Goal: Task Accomplishment & Management: Complete application form

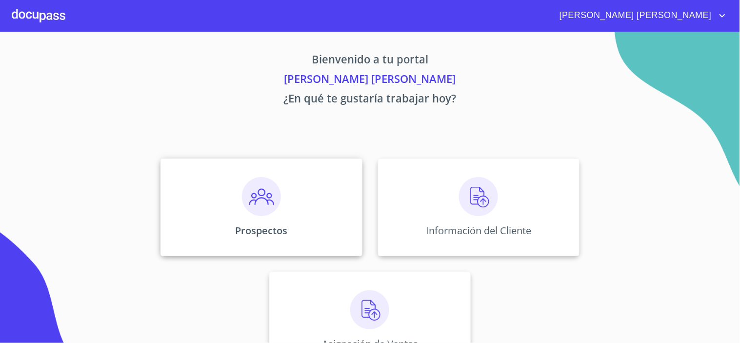
click at [292, 203] on div "Prospectos" at bounding box center [260, 208] width 201 height 98
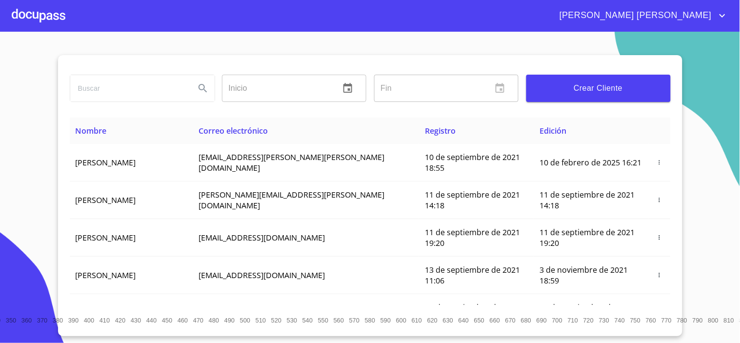
click at [102, 91] on input "search" at bounding box center [128, 88] width 117 height 26
type input "[PERSON_NAME]"
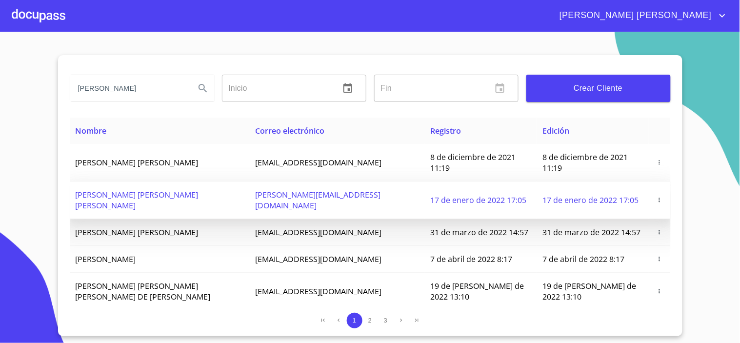
click at [179, 189] on span "[PERSON_NAME] [PERSON_NAME] [PERSON_NAME]" at bounding box center [137, 199] width 123 height 21
click at [656, 197] on icon "button" at bounding box center [659, 200] width 7 height 7
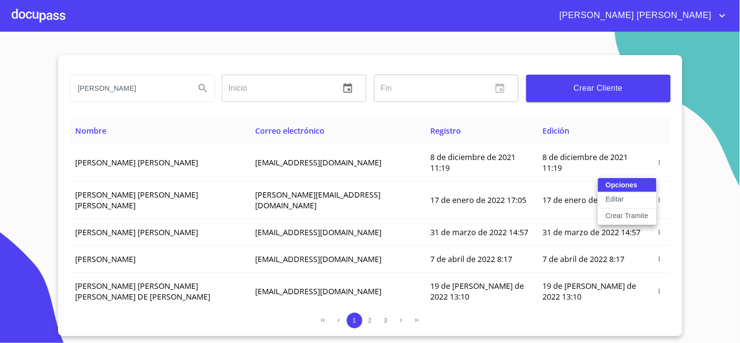
click at [620, 198] on p "Editar" at bounding box center [615, 199] width 18 height 10
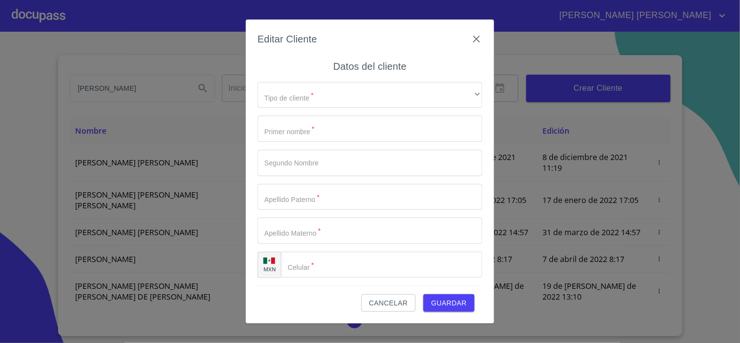
type input "[PERSON_NAME]"
type input "[PHONE_NUMBER]"
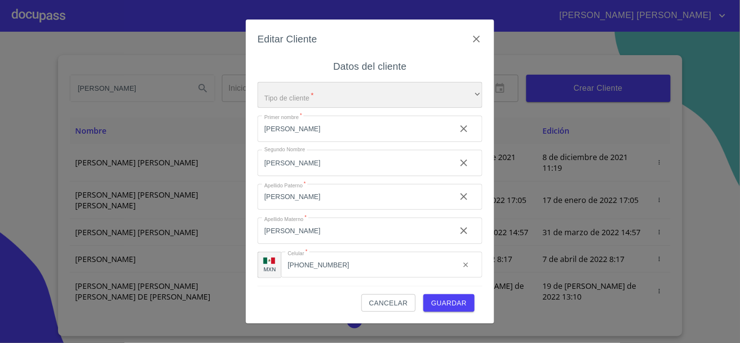
click at [449, 93] on div "​" at bounding box center [370, 95] width 225 height 26
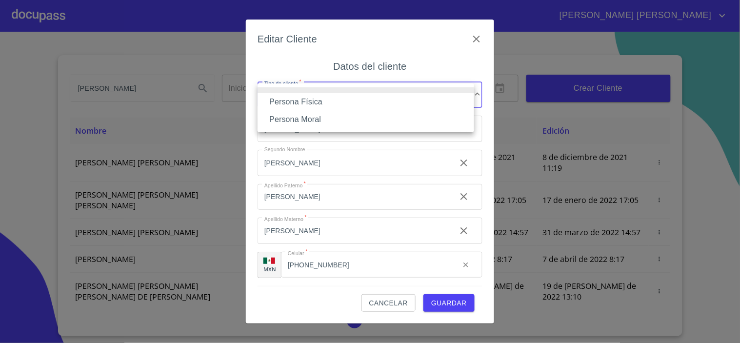
click at [349, 102] on li "Persona Física" at bounding box center [366, 102] width 217 height 18
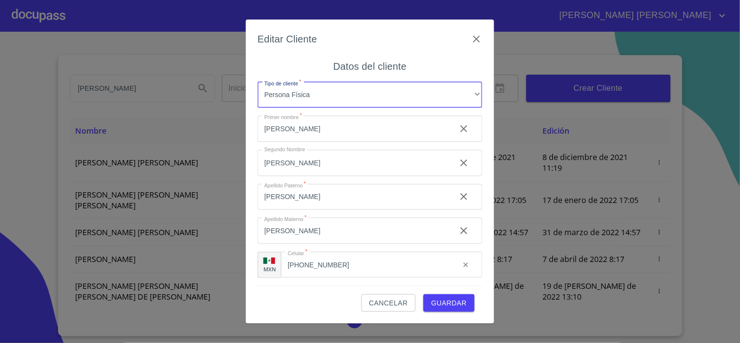
click at [454, 301] on span "Guardar" at bounding box center [449, 303] width 36 height 12
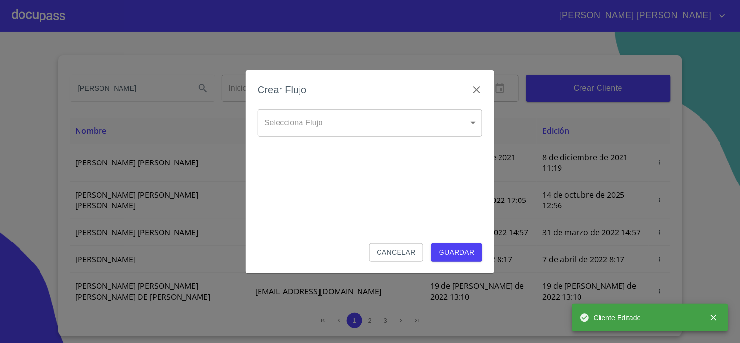
click at [407, 256] on span "Cancelar" at bounding box center [396, 252] width 39 height 12
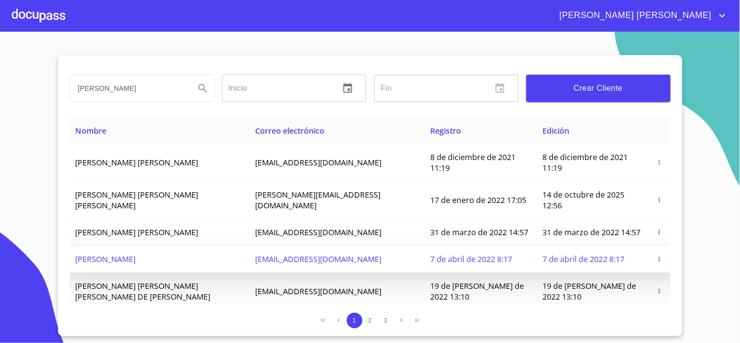
click at [659, 257] on icon "button" at bounding box center [659, 259] width 1 height 4
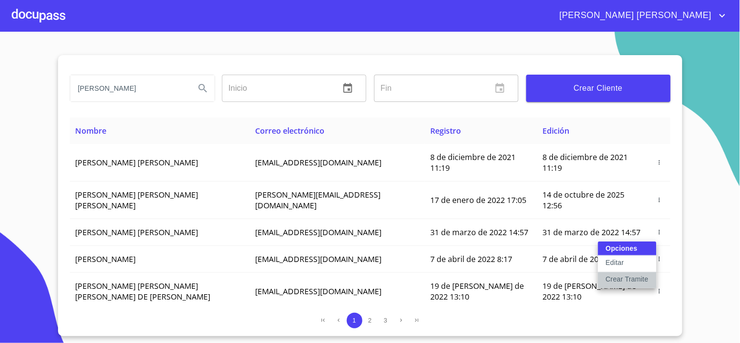
click at [630, 279] on p "Crear Tramite" at bounding box center [627, 279] width 43 height 10
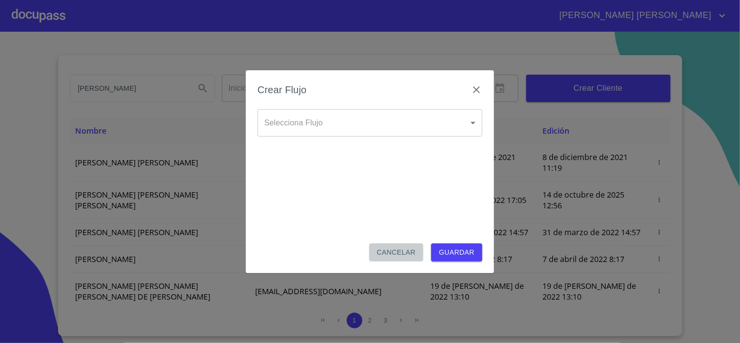
click at [399, 254] on span "Cancelar" at bounding box center [396, 252] width 39 height 12
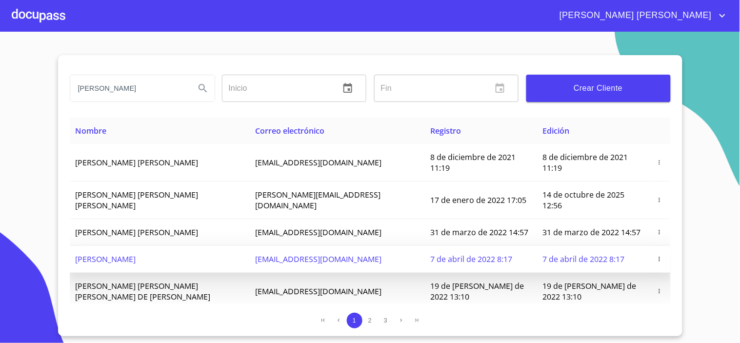
click at [656, 256] on icon "button" at bounding box center [659, 259] width 7 height 7
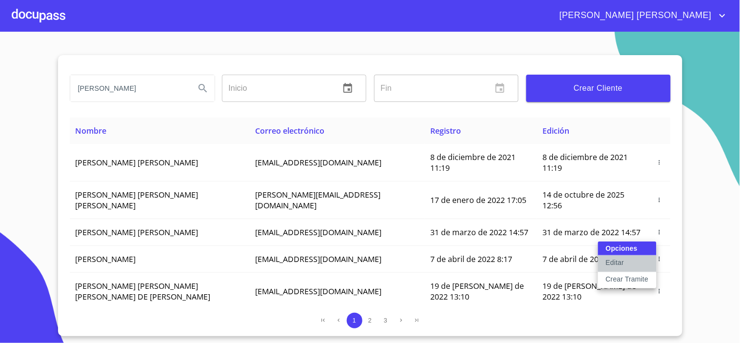
click at [612, 261] on p "Editar" at bounding box center [615, 263] width 18 height 10
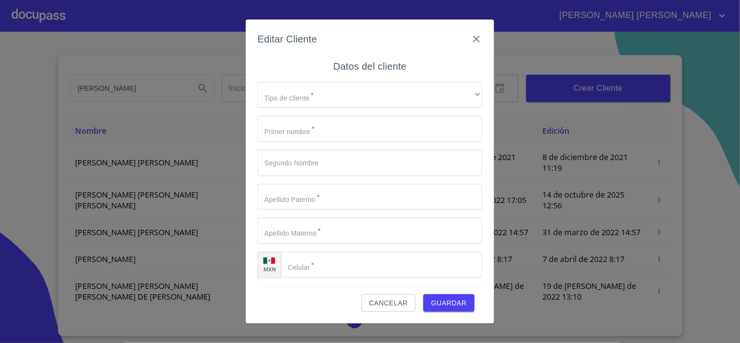
type input "[PERSON_NAME]"
type input "[PHONE_NUMBER]"
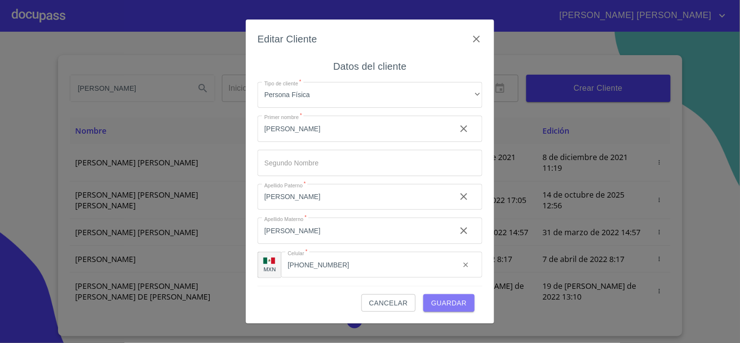
click at [445, 305] on span "Guardar" at bounding box center [449, 303] width 36 height 12
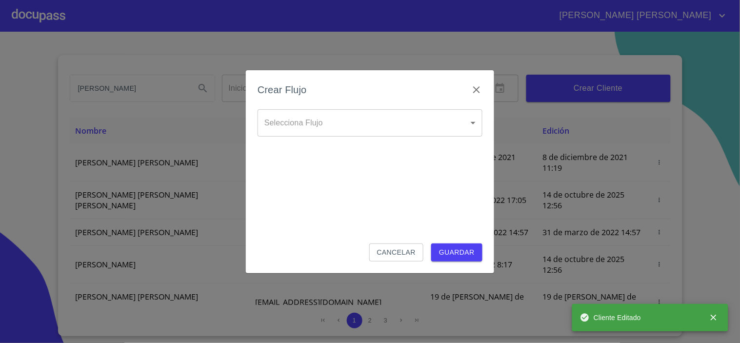
click at [317, 127] on body "[PERSON_NAME] ​ Fin ​ Crear Cliente Nombre Correo electrónico Registro Edición …" at bounding box center [370, 171] width 740 height 343
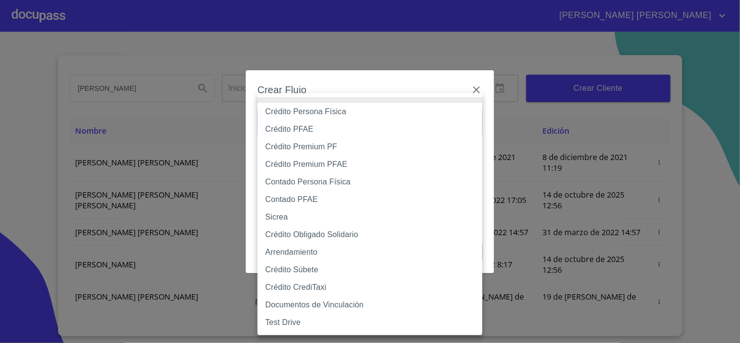
click at [343, 110] on li "Crédito Persona Física" at bounding box center [370, 112] width 225 height 18
type input "6009fb3c7d1714eb8809aa97"
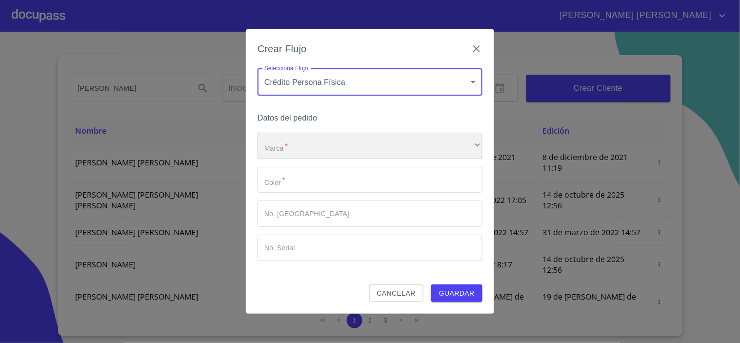
click at [330, 147] on div "​" at bounding box center [370, 146] width 225 height 26
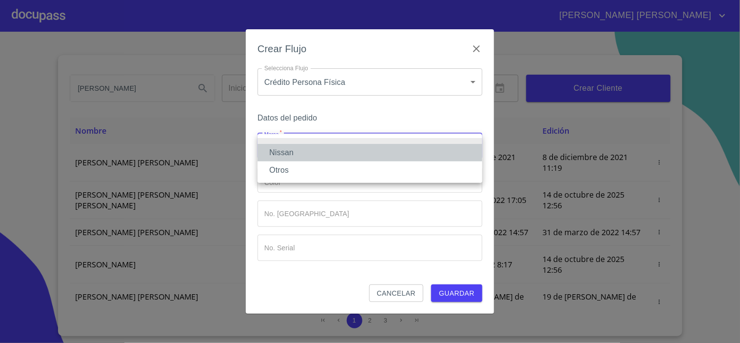
click at [321, 155] on li "Nissan" at bounding box center [370, 153] width 225 height 18
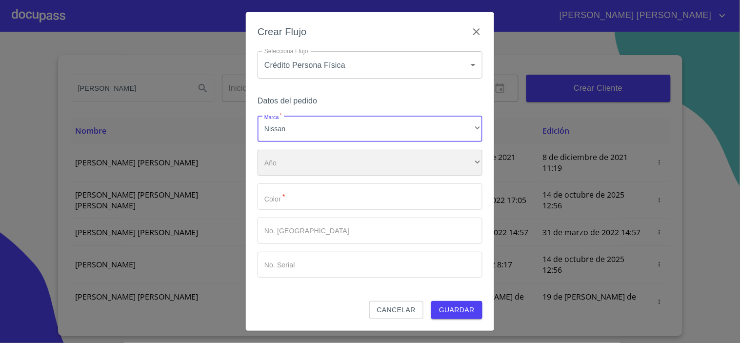
click at [314, 166] on div "​" at bounding box center [370, 163] width 225 height 26
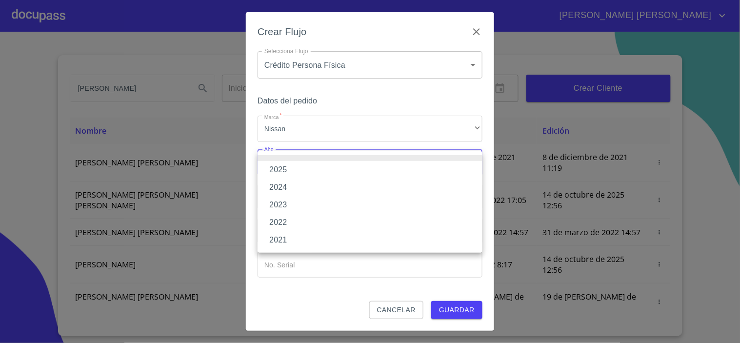
click at [305, 167] on li "2025" at bounding box center [370, 170] width 225 height 18
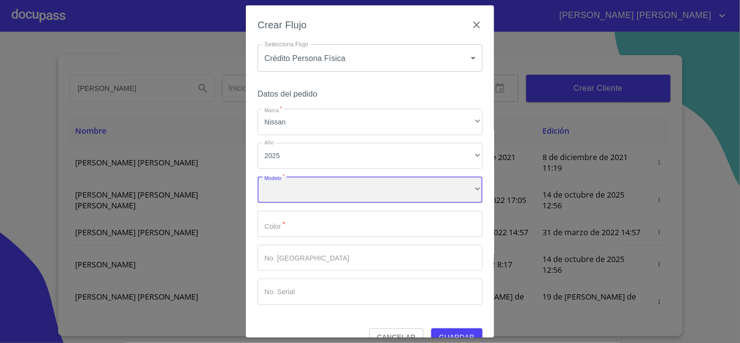
click at [313, 192] on div "​" at bounding box center [370, 190] width 225 height 26
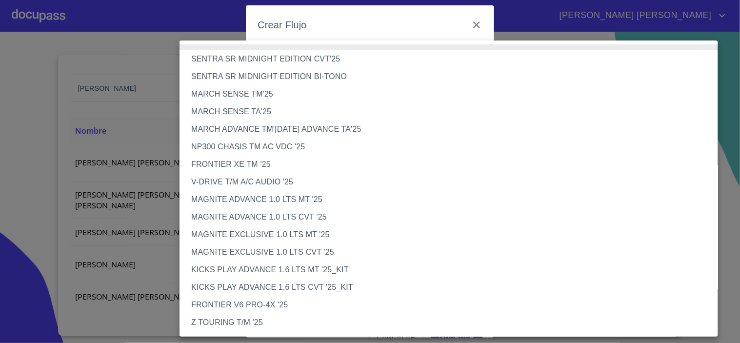
click at [257, 142] on li "NP300 CHASIS TM AC VDC '25" at bounding box center [453, 147] width 547 height 18
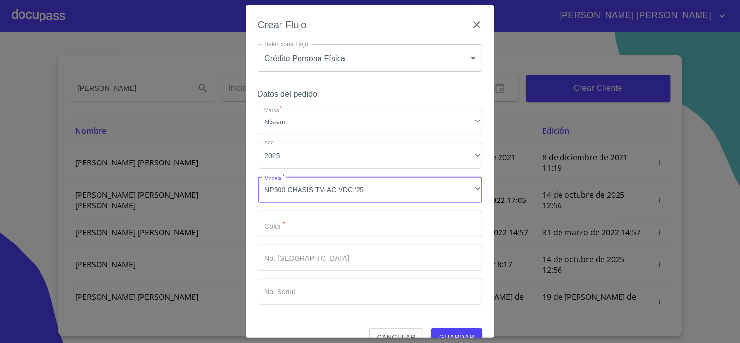
click at [338, 230] on input "Marca   *" at bounding box center [370, 224] width 225 height 26
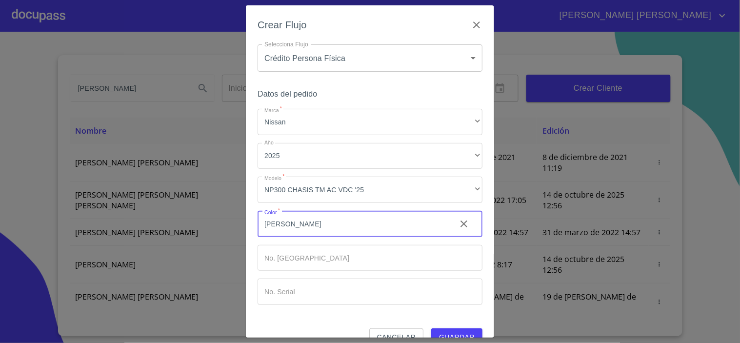
type input "[PERSON_NAME]"
click at [441, 330] on button "Guardar" at bounding box center [456, 337] width 51 height 18
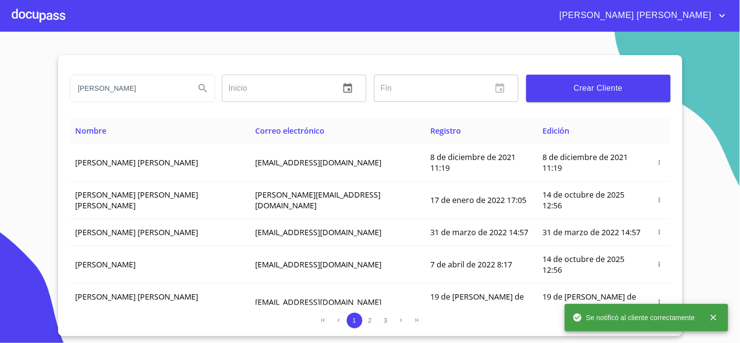
click at [60, 11] on div at bounding box center [39, 15] width 54 height 31
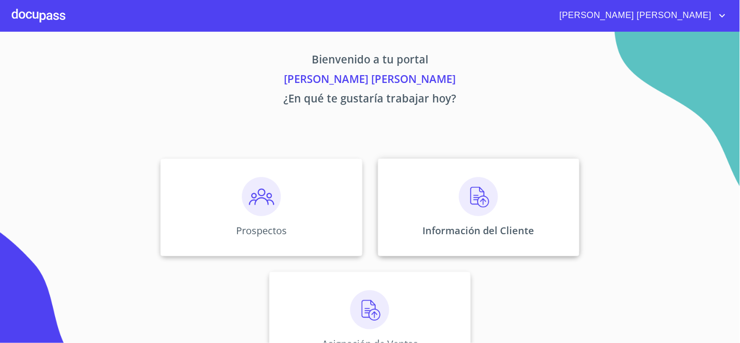
click at [479, 197] on img at bounding box center [478, 196] width 39 height 39
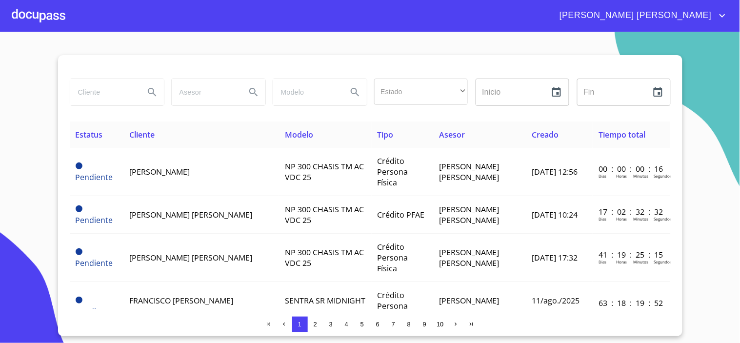
click at [104, 91] on input "search" at bounding box center [103, 92] width 66 height 26
type input "[PERSON_NAME]"
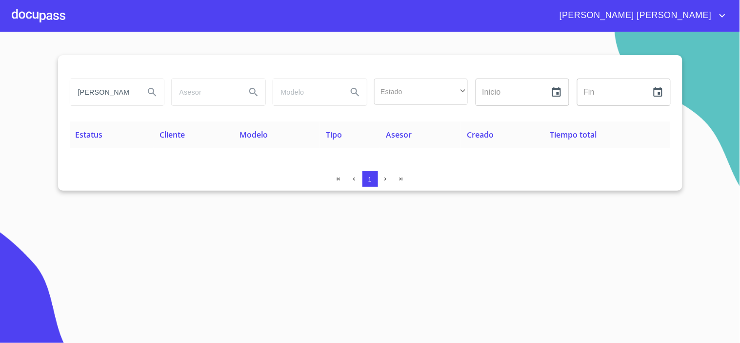
click at [693, 62] on section "[PERSON_NAME] Estado ​ ​ Inicio ​ Fin ​ Estatus Cliente Modelo Tipo Asesor Crea…" at bounding box center [370, 187] width 740 height 311
click at [65, 11] on div "[PERSON_NAME] [PERSON_NAME]" at bounding box center [396, 16] width 663 height 16
click at [37, 18] on div at bounding box center [39, 15] width 54 height 31
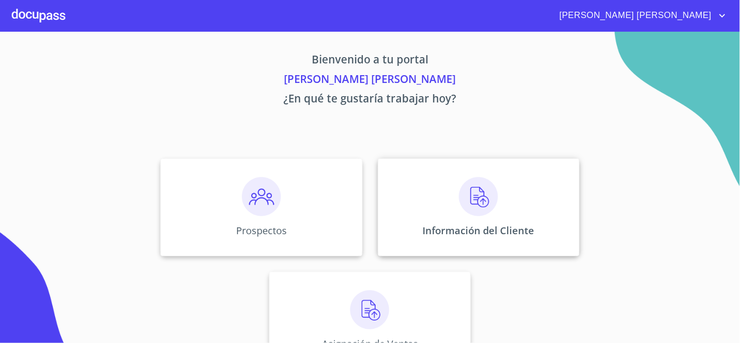
click at [524, 212] on div "Información del Cliente" at bounding box center [478, 208] width 201 height 98
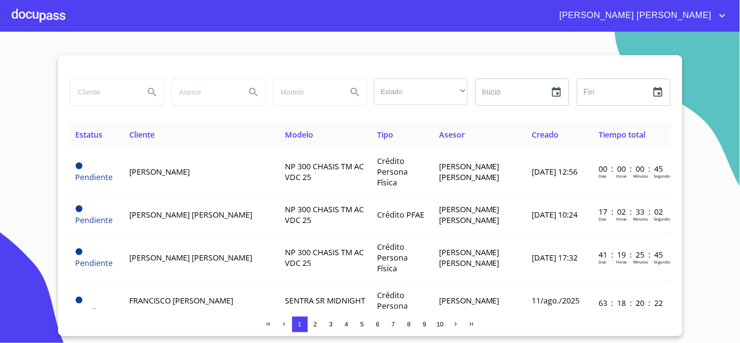
click at [17, 10] on div at bounding box center [39, 15] width 54 height 31
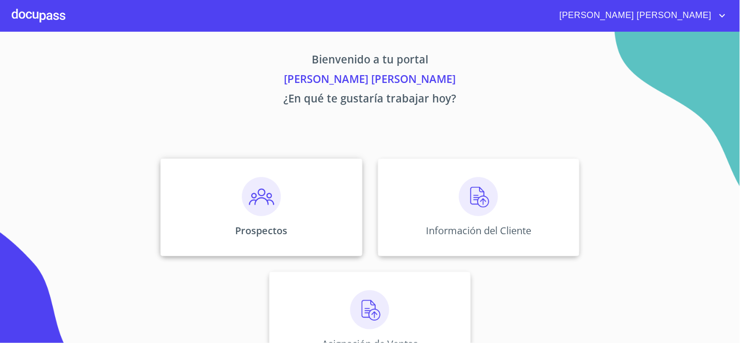
click at [295, 199] on div "Prospectos" at bounding box center [260, 208] width 201 height 98
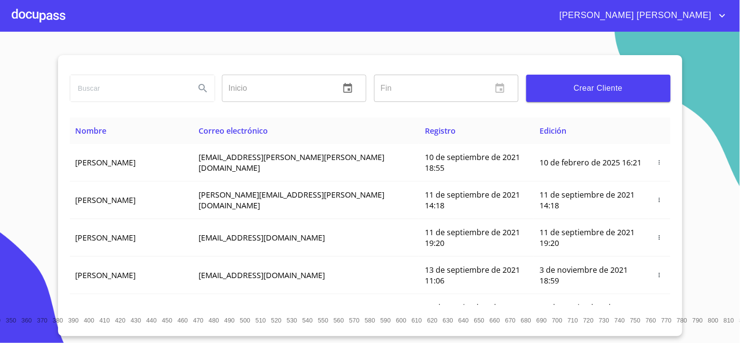
click at [118, 87] on input "search" at bounding box center [128, 88] width 117 height 26
type input "[PERSON_NAME]"
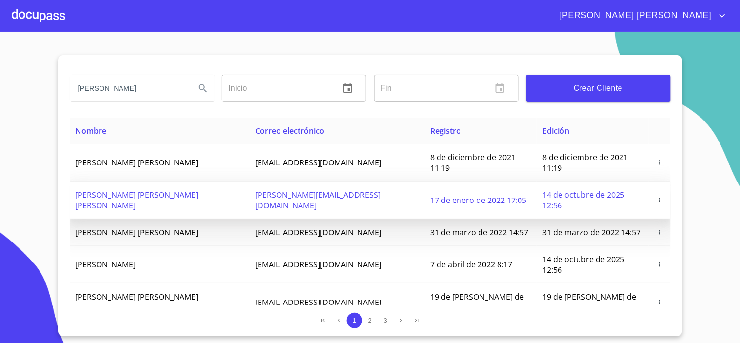
click at [656, 197] on icon "button" at bounding box center [659, 200] width 7 height 7
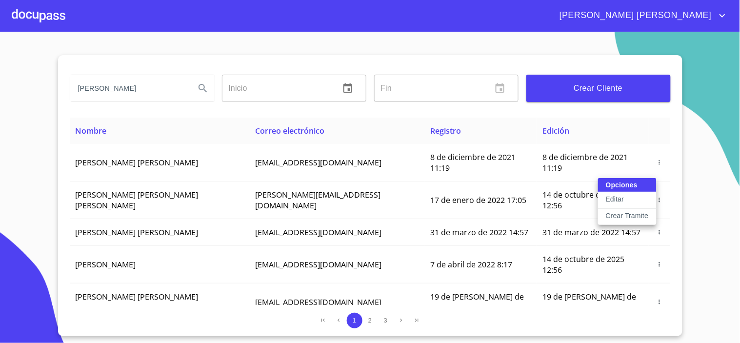
click at [626, 194] on button "Editar" at bounding box center [627, 200] width 59 height 17
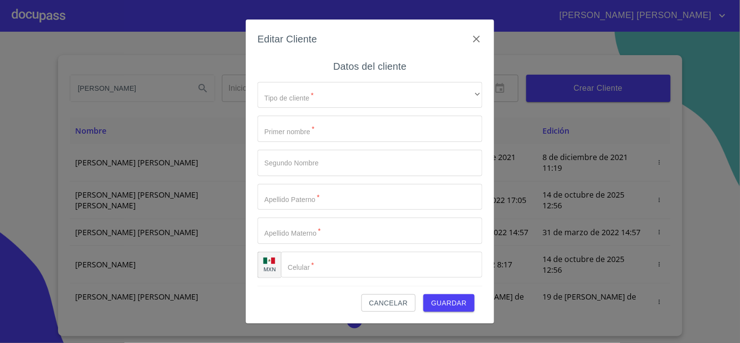
type input "[PERSON_NAME]"
type input "[PHONE_NUMBER]"
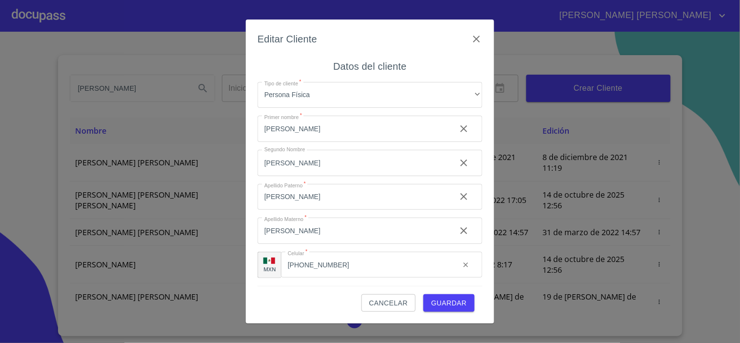
click at [443, 295] on button "Guardar" at bounding box center [448, 303] width 51 height 18
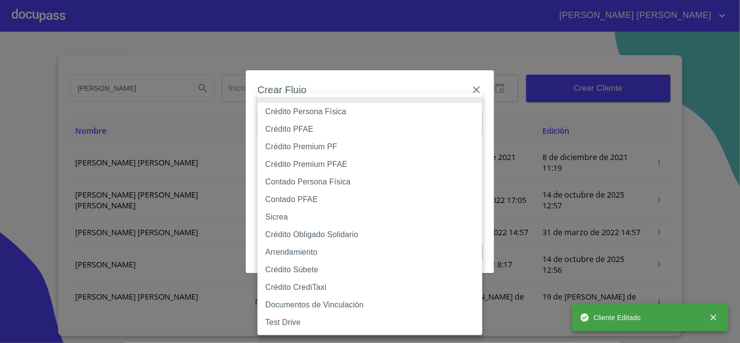
click at [331, 120] on body "[PERSON_NAME] ​ Fin ​ Crear Cliente Nombre Correo electrónico Registro Edición …" at bounding box center [370, 171] width 740 height 343
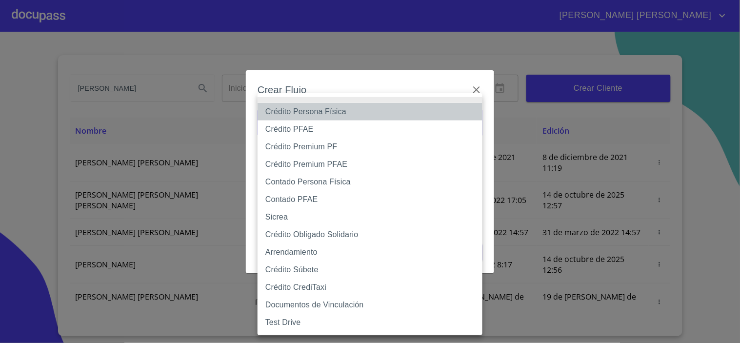
click at [329, 104] on li "Crédito Persona Física" at bounding box center [370, 112] width 225 height 18
type input "6009fb3c7d1714eb8809aa97"
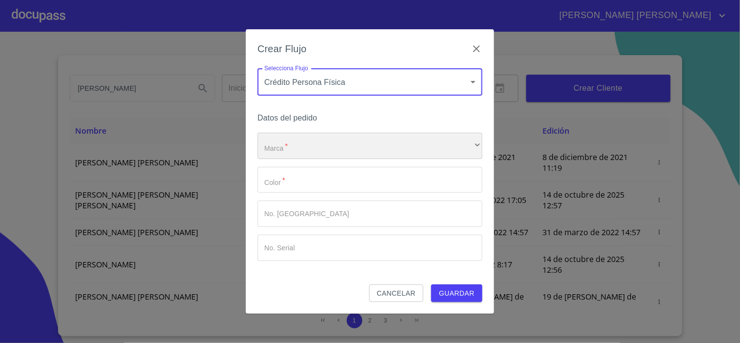
click at [301, 147] on div "​" at bounding box center [370, 146] width 225 height 26
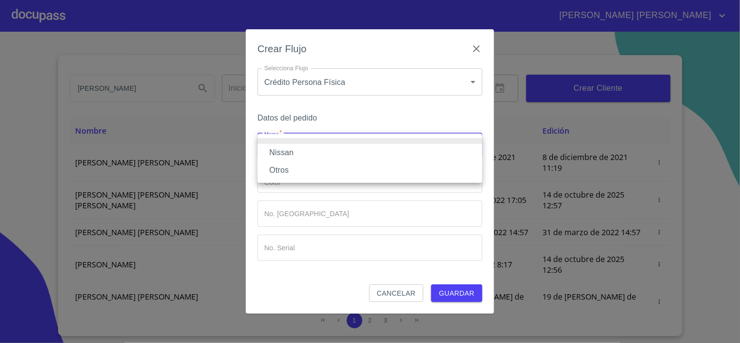
click at [298, 150] on li "Nissan" at bounding box center [370, 153] width 225 height 18
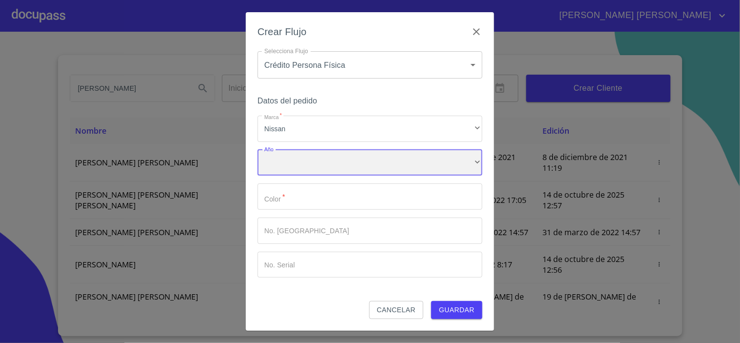
click at [303, 162] on div "​" at bounding box center [370, 163] width 225 height 26
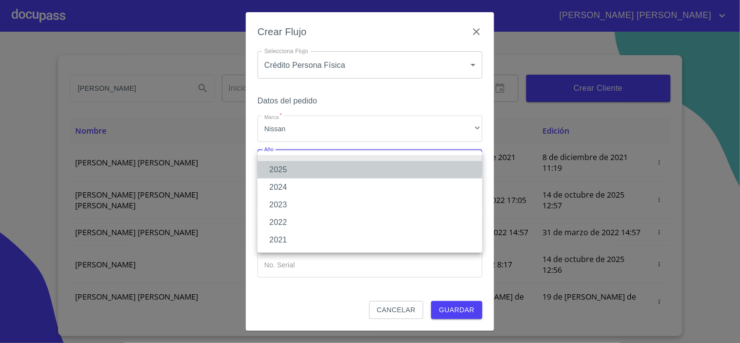
click at [298, 168] on li "2025" at bounding box center [370, 170] width 225 height 18
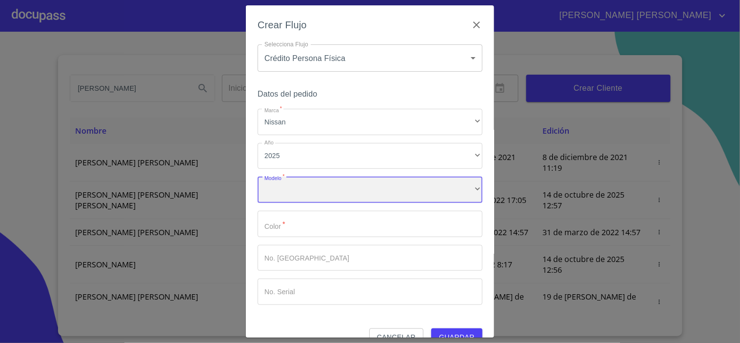
click at [308, 197] on div "​" at bounding box center [370, 190] width 225 height 26
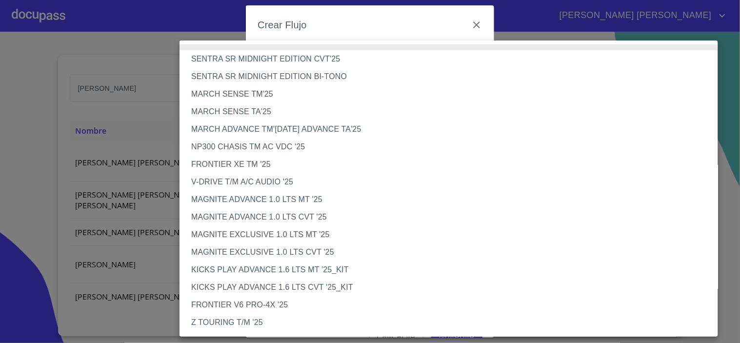
click at [254, 145] on li "NP300 CHASIS TM AC VDC '25" at bounding box center [453, 147] width 547 height 18
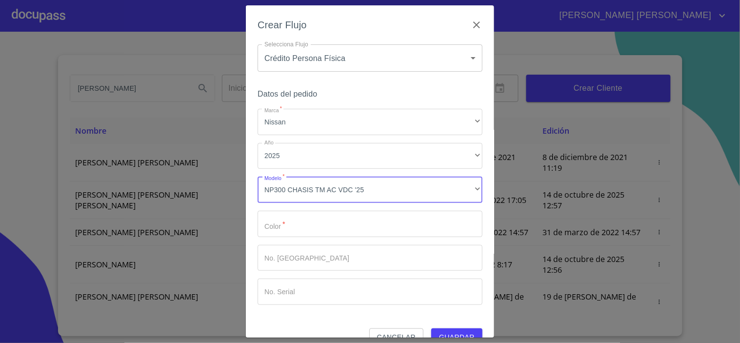
click at [452, 333] on span "Guardar" at bounding box center [457, 337] width 36 height 12
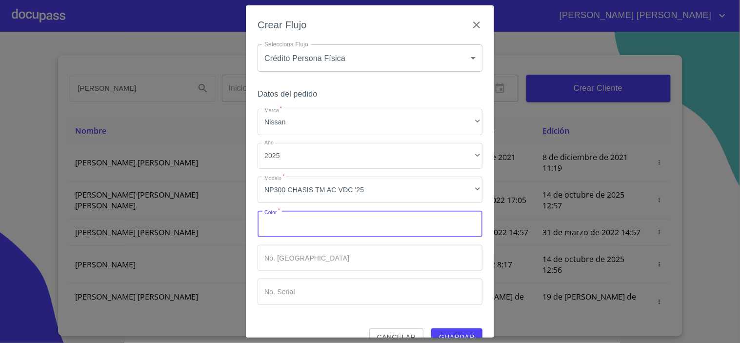
click at [304, 228] on input "Marca   *" at bounding box center [370, 224] width 225 height 26
type input "[PERSON_NAME]"
click at [451, 332] on span "Guardar" at bounding box center [457, 337] width 36 height 12
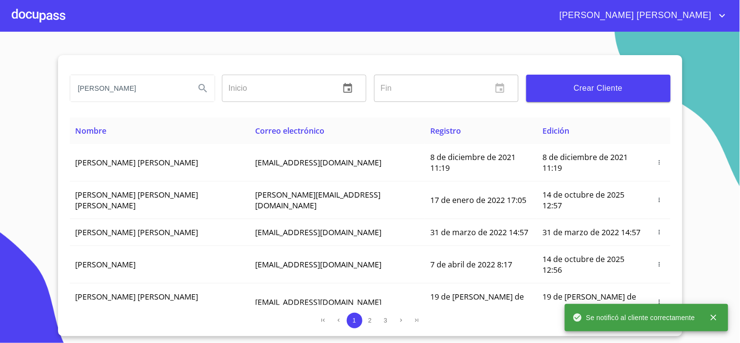
click at [40, 10] on div at bounding box center [39, 15] width 54 height 31
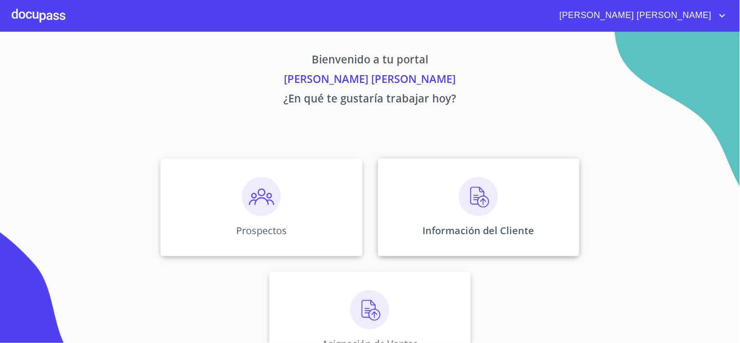
click at [508, 203] on div "Información del Cliente" at bounding box center [478, 208] width 201 height 98
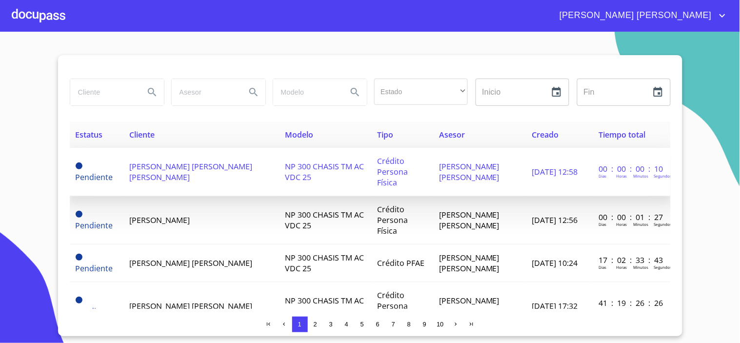
click at [180, 162] on td "[PERSON_NAME] [PERSON_NAME] [PERSON_NAME]" at bounding box center [201, 172] width 156 height 48
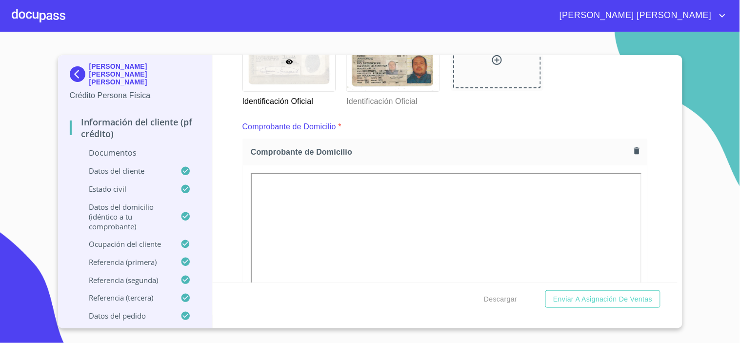
scroll to position [271, 0]
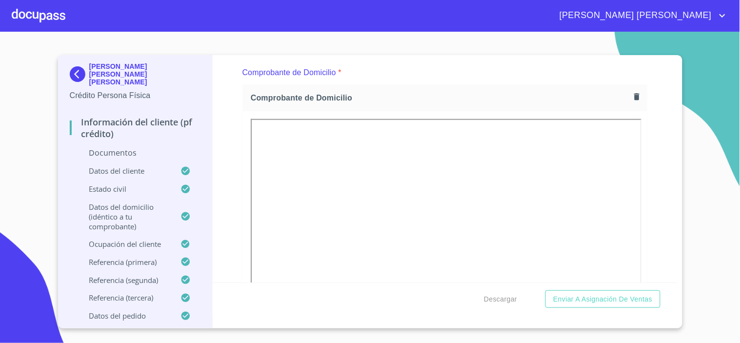
click at [409, 37] on div at bounding box center [393, 7] width 93 height 59
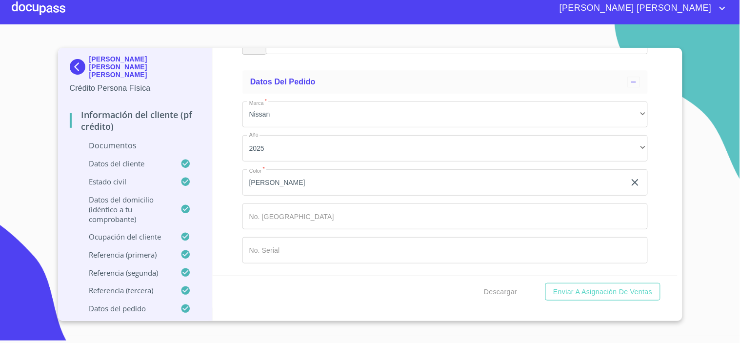
scroll to position [4786, 0]
click at [721, 4] on icon "account of current user" at bounding box center [723, 8] width 12 height 12
click at [709, 16] on li "Salir" at bounding box center [713, 21] width 32 height 18
